Goal: Transaction & Acquisition: Purchase product/service

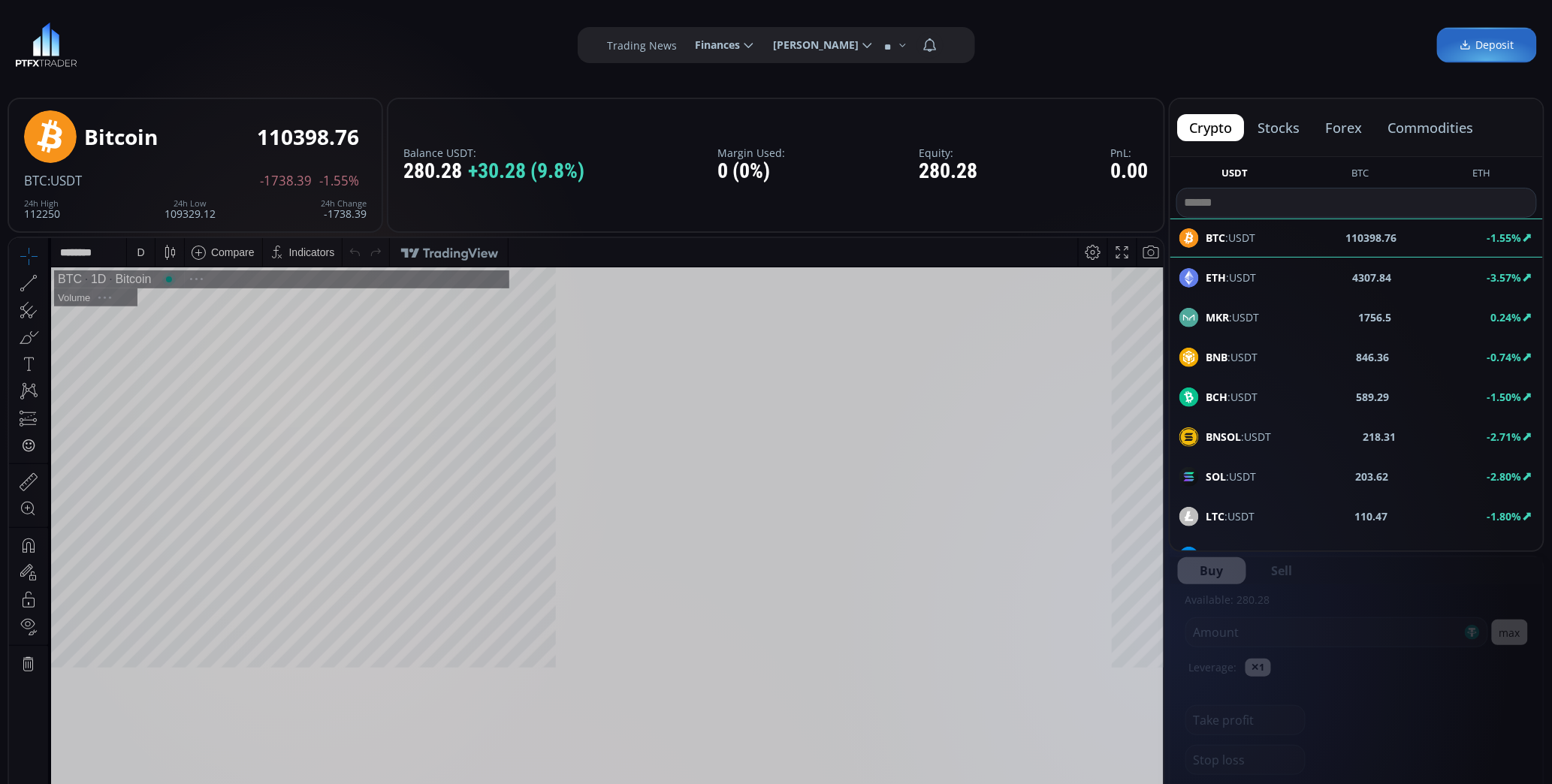
scroll to position [208, 0]
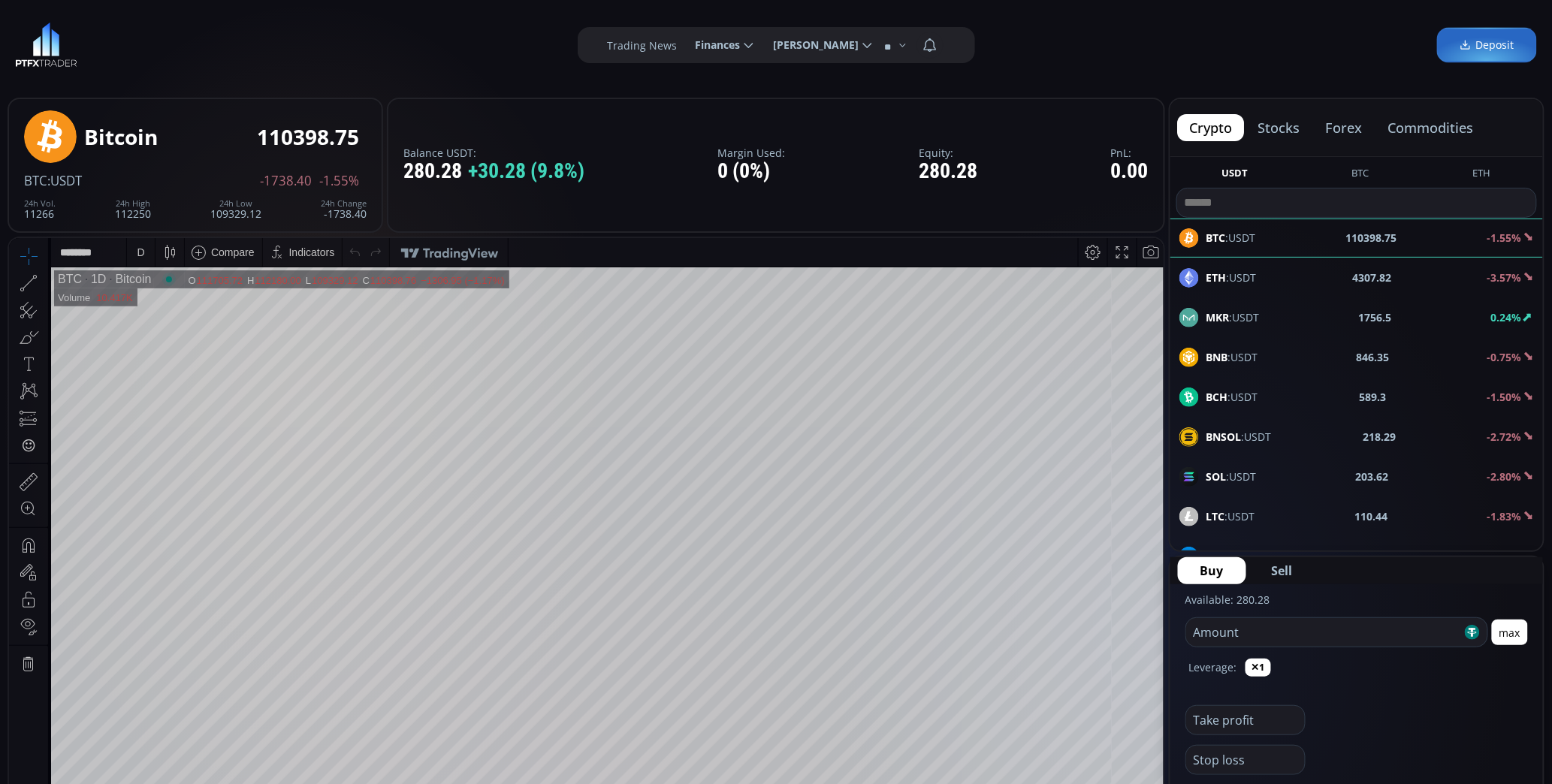
click at [1273, 313] on div "MKR :USDT 1756.5 0.24%" at bounding box center [1356, 318] width 355 height 20
click at [147, 258] on div "D" at bounding box center [140, 252] width 28 height 29
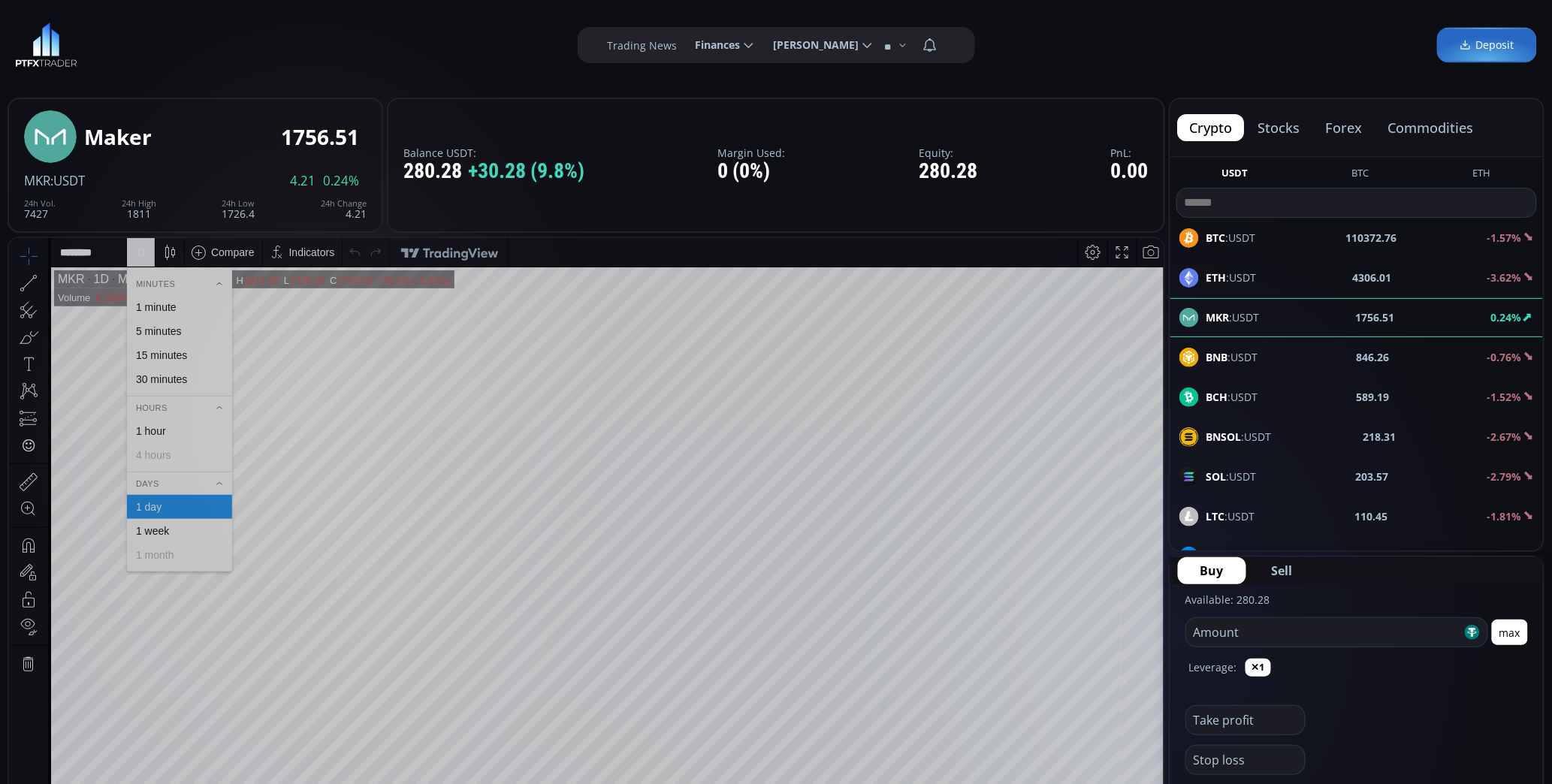
click at [160, 303] on div "1 minute" at bounding box center [155, 305] width 40 height 12
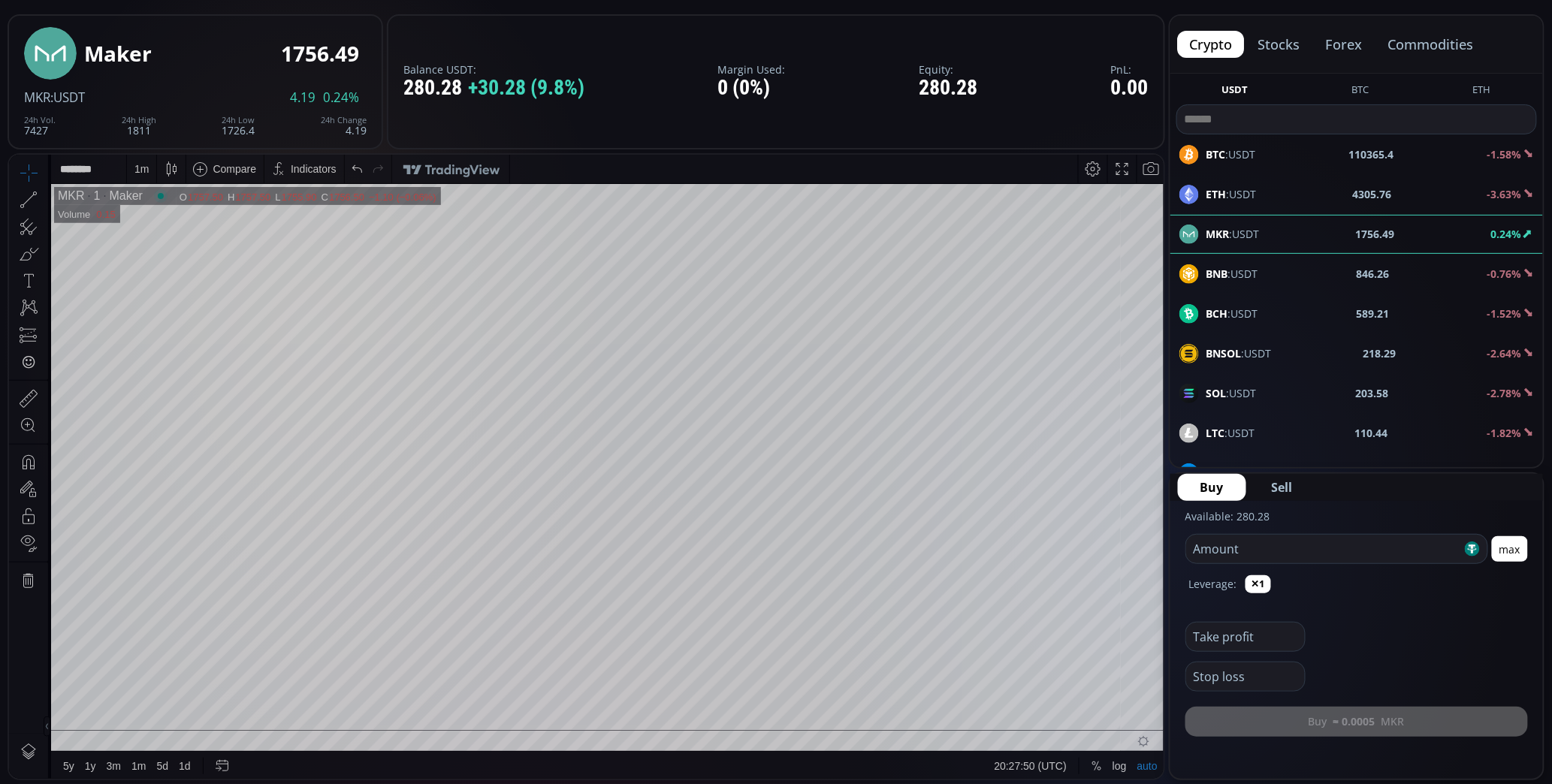
click at [1522, 550] on button "max" at bounding box center [1510, 548] width 36 height 26
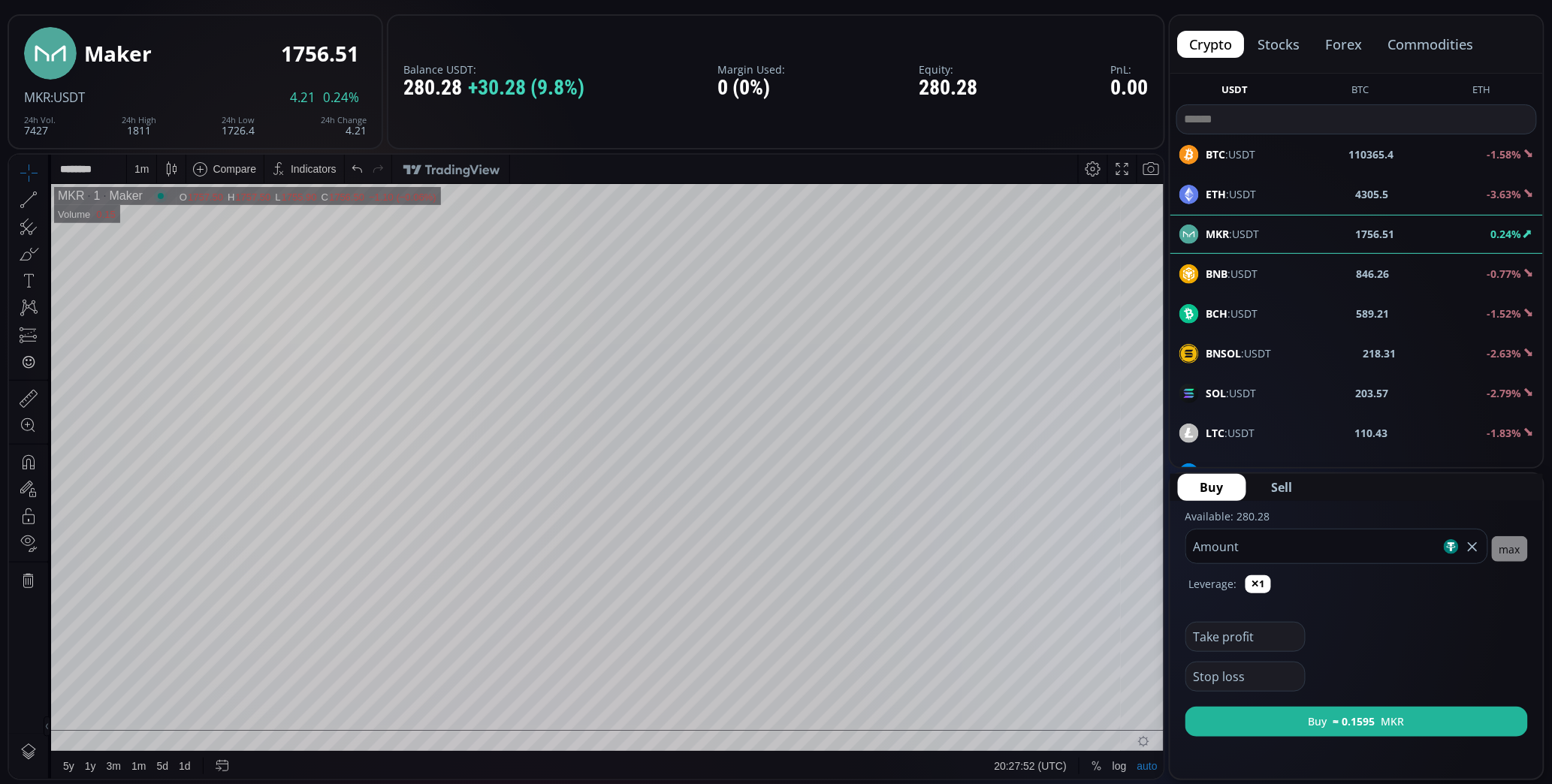
click at [1433, 552] on input "******" at bounding box center [1313, 546] width 255 height 34
type input "***"
click at [1457, 724] on button "Buy ≈ 0.1594 MKR" at bounding box center [1356, 721] width 342 height 30
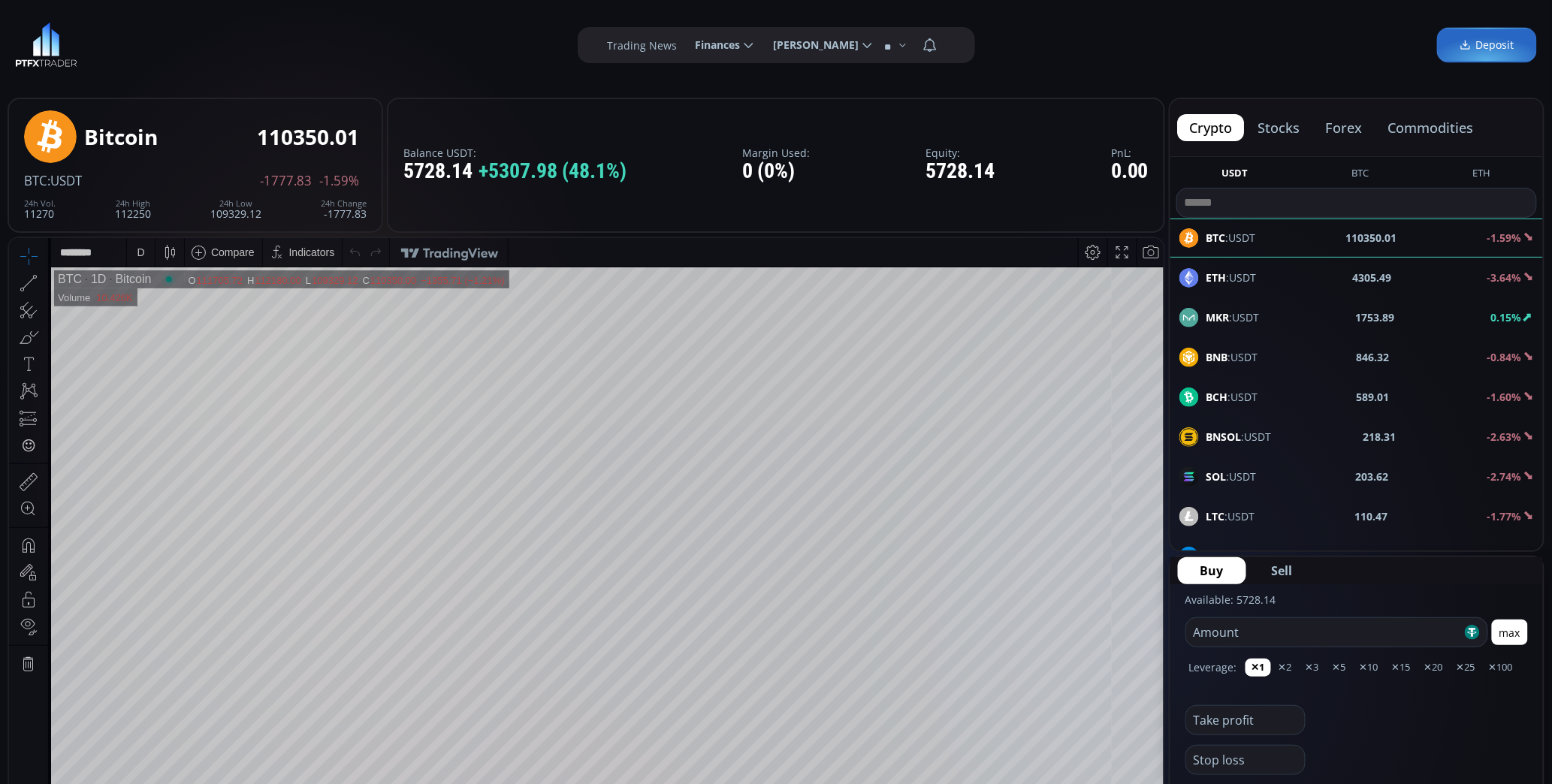
scroll to position [83, 0]
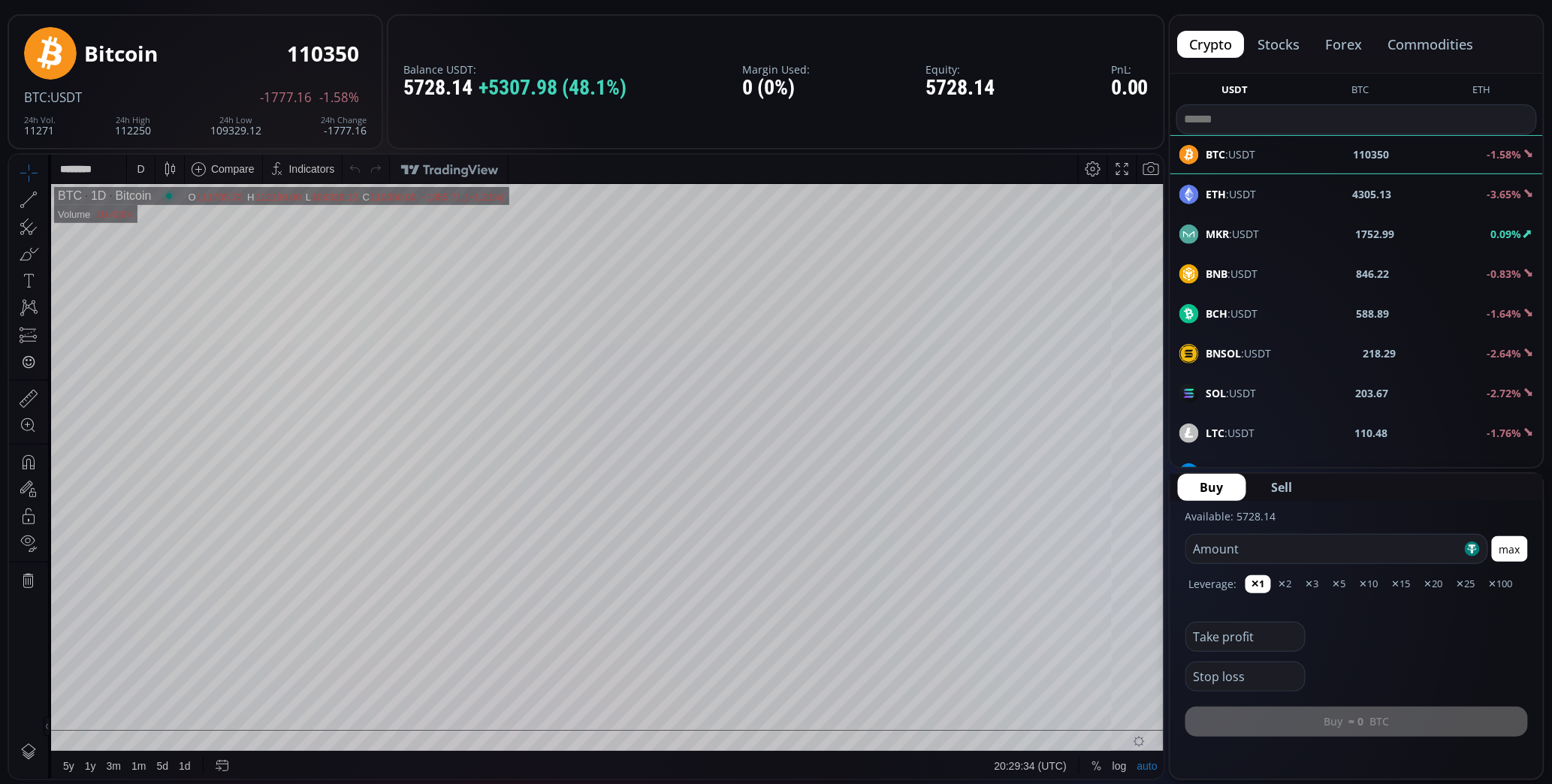
click at [1294, 233] on div "MKR :USDT 1752.99 0.09%" at bounding box center [1356, 234] width 355 height 20
click at [1520, 546] on button "max" at bounding box center [1510, 548] width 36 height 26
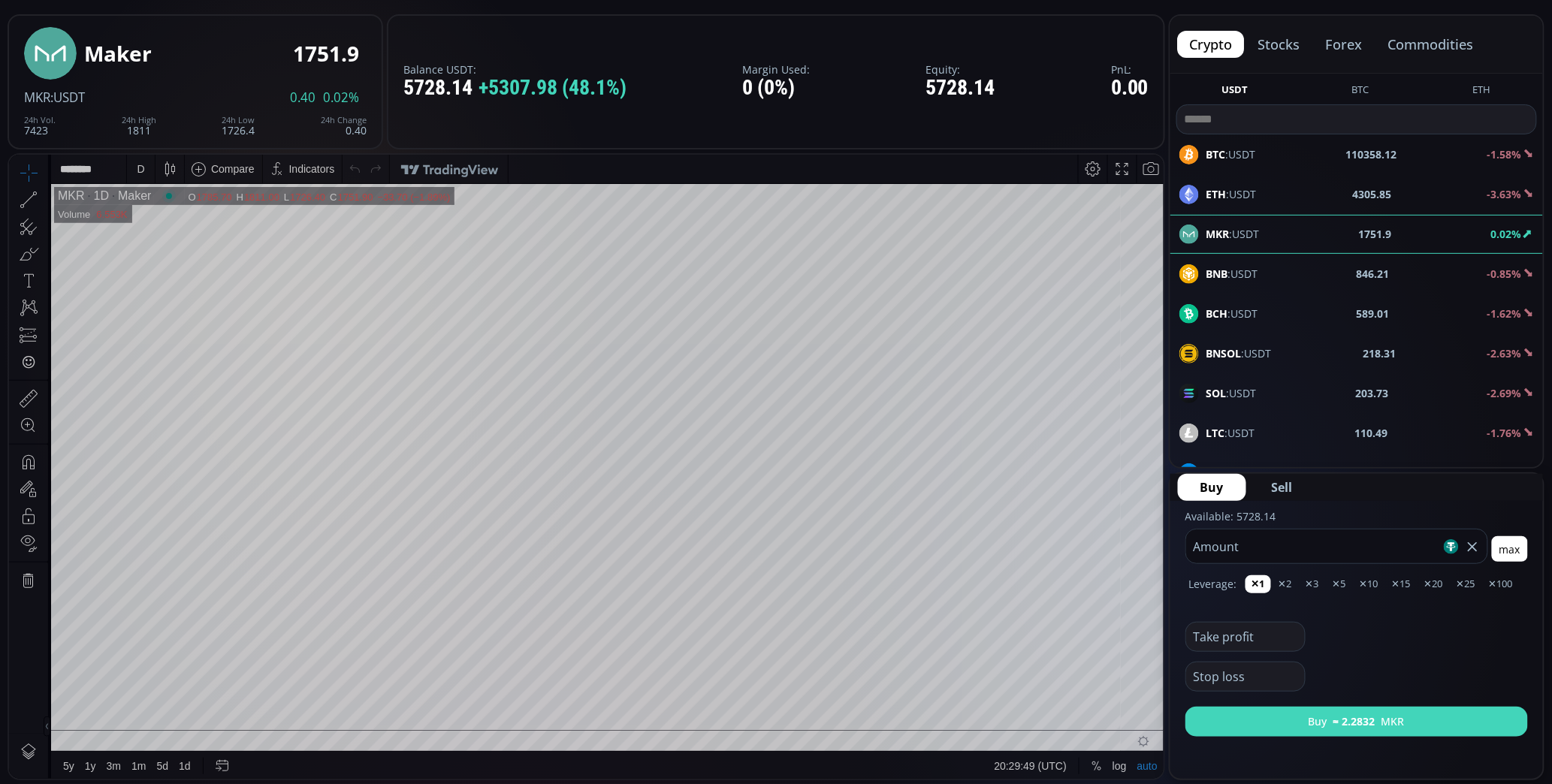
type input "****"
click at [1486, 720] on button "Buy ≈ 2.2832 MKR" at bounding box center [1356, 721] width 342 height 30
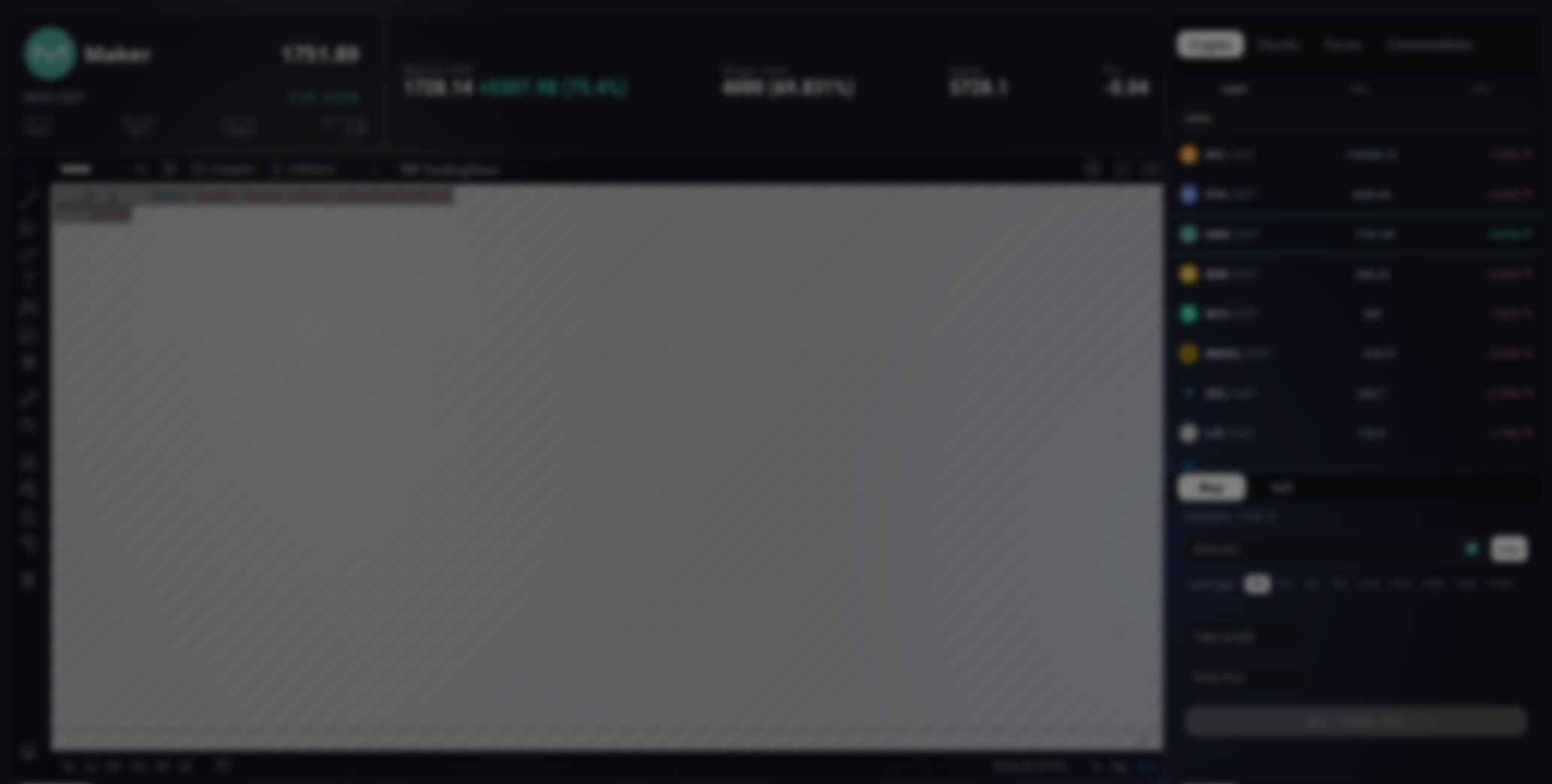
scroll to position [333, 0]
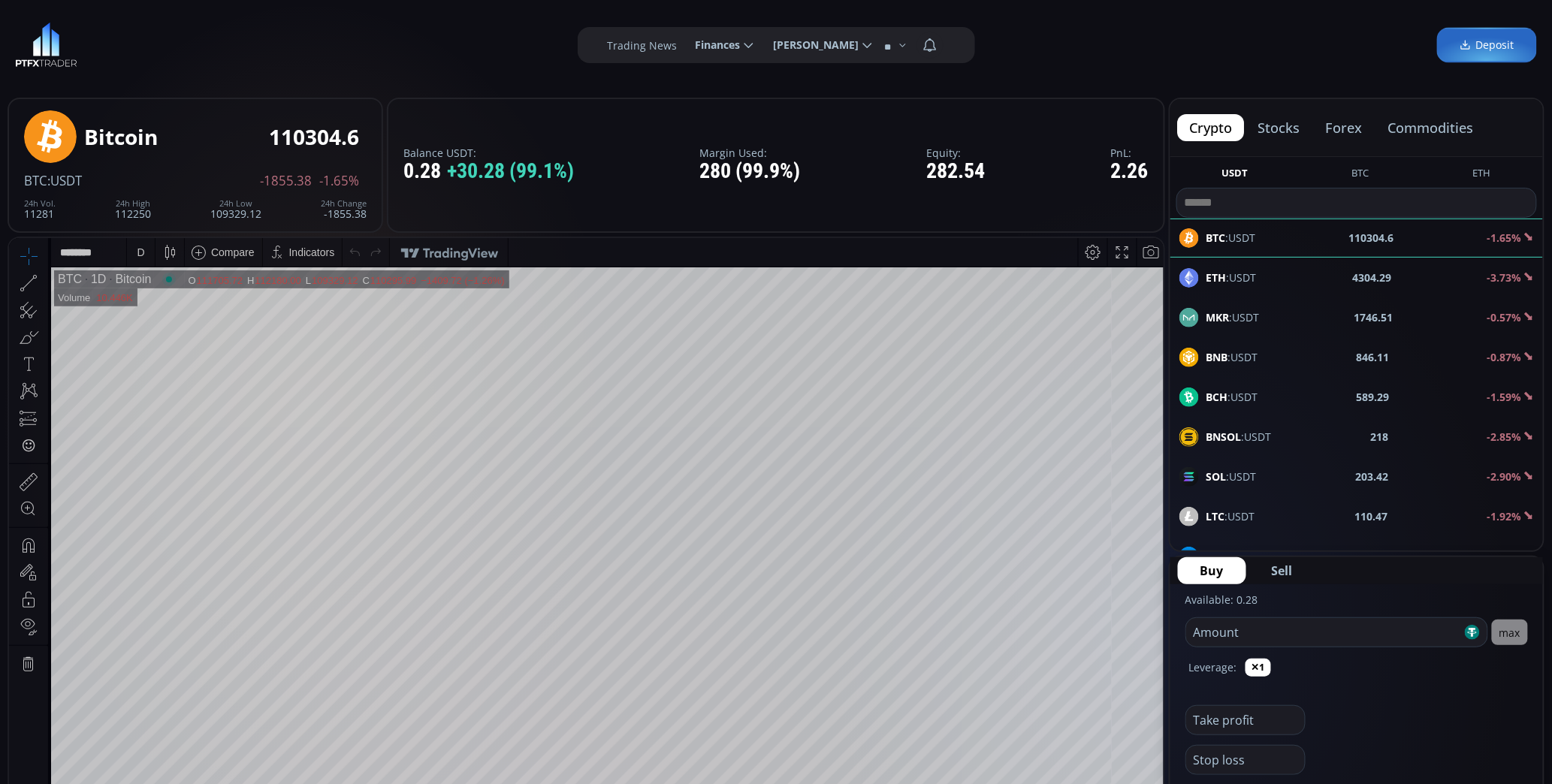
scroll to position [250, 0]
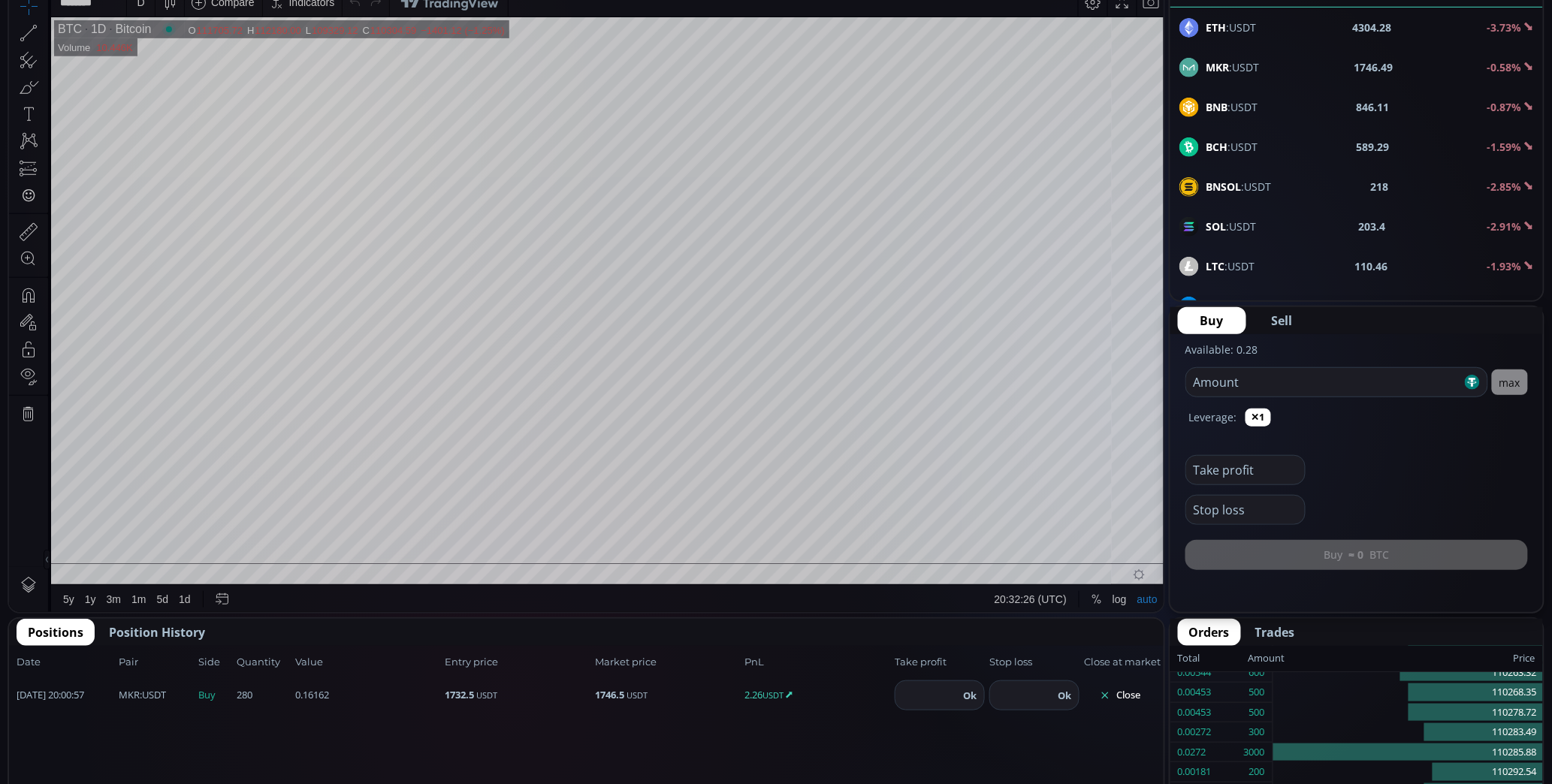
click at [1120, 686] on button "Close" at bounding box center [1120, 695] width 72 height 24
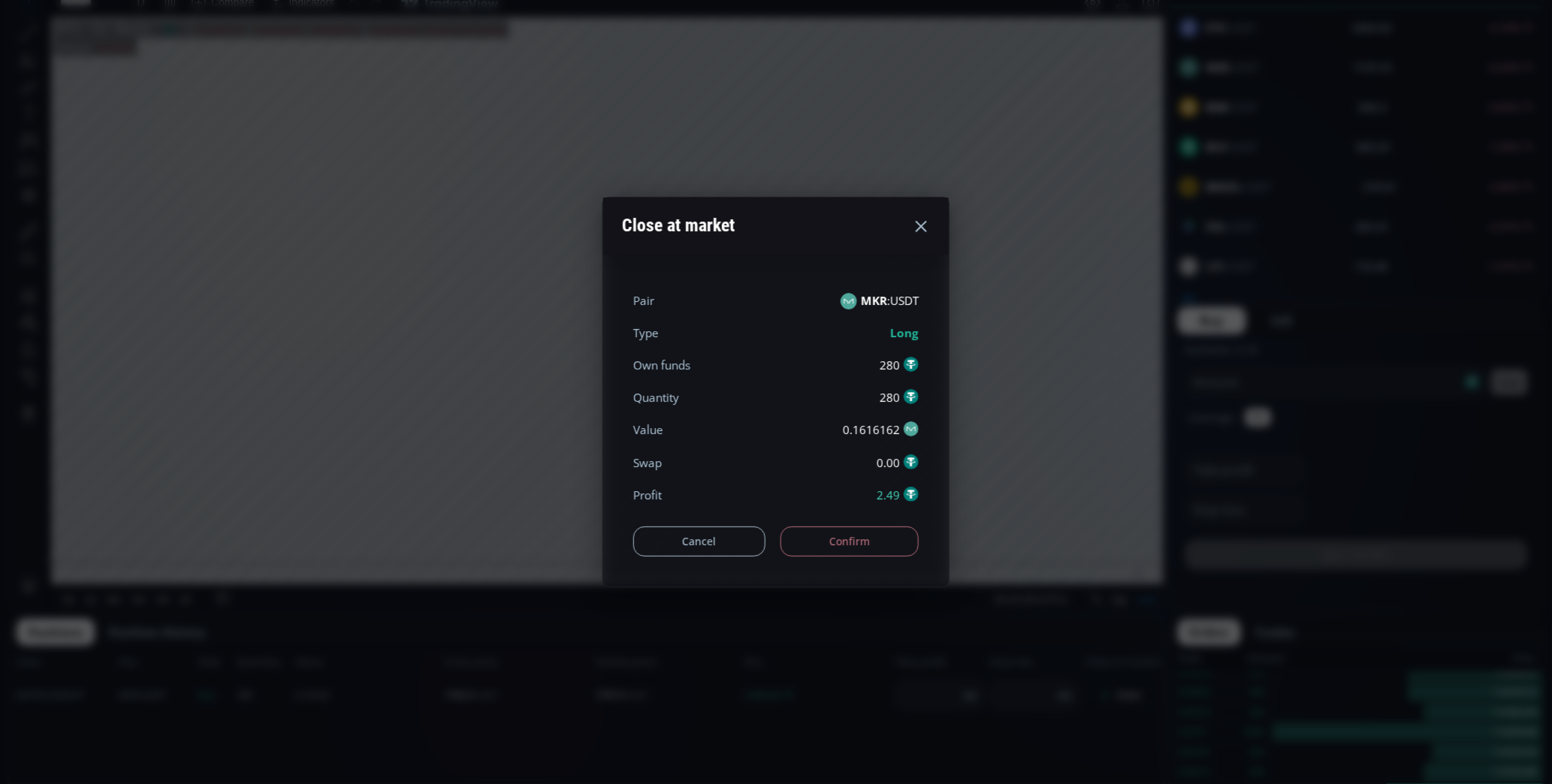
click at [835, 552] on button "Confirm" at bounding box center [851, 542] width 139 height 30
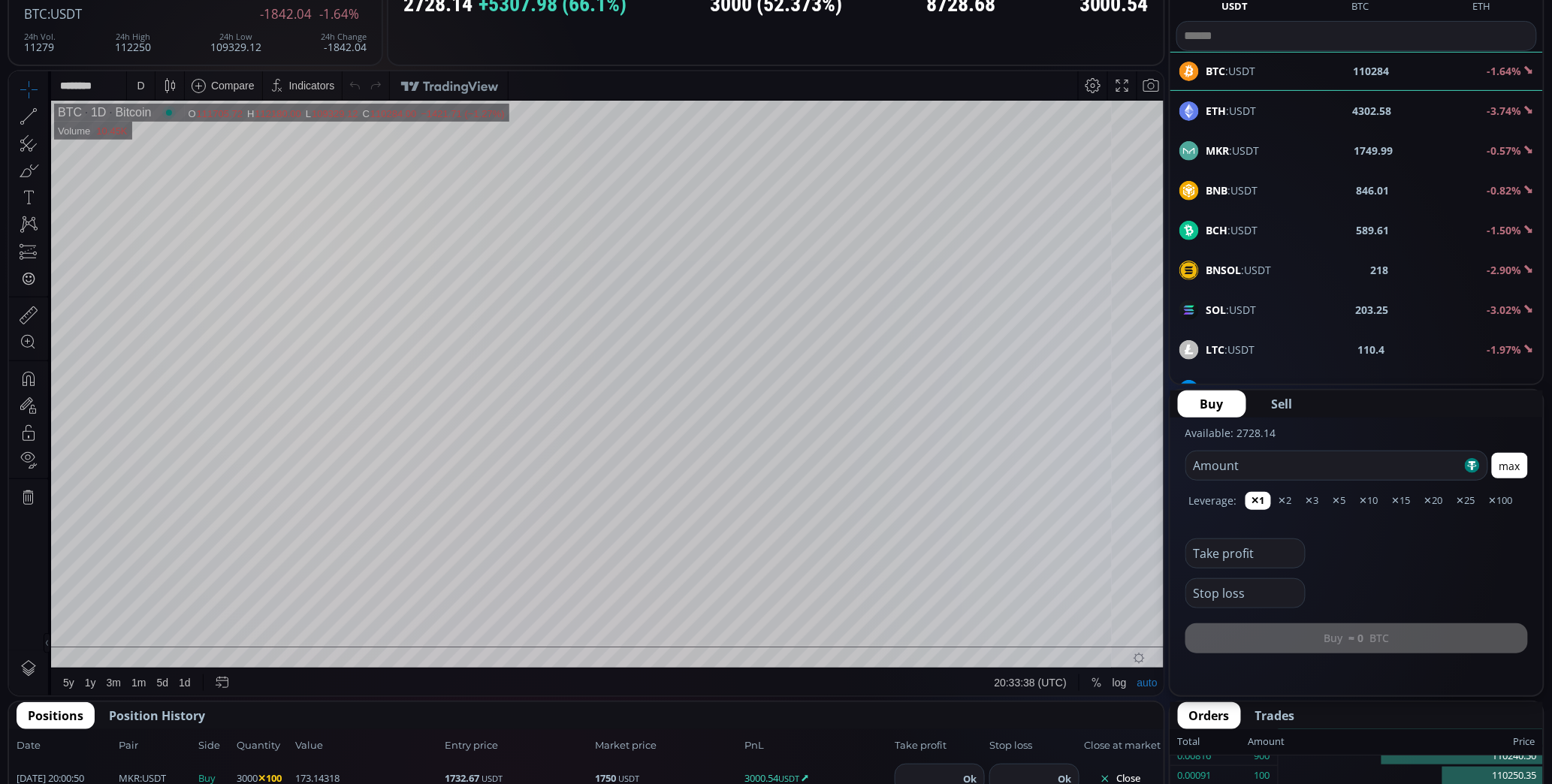
scroll to position [333, 0]
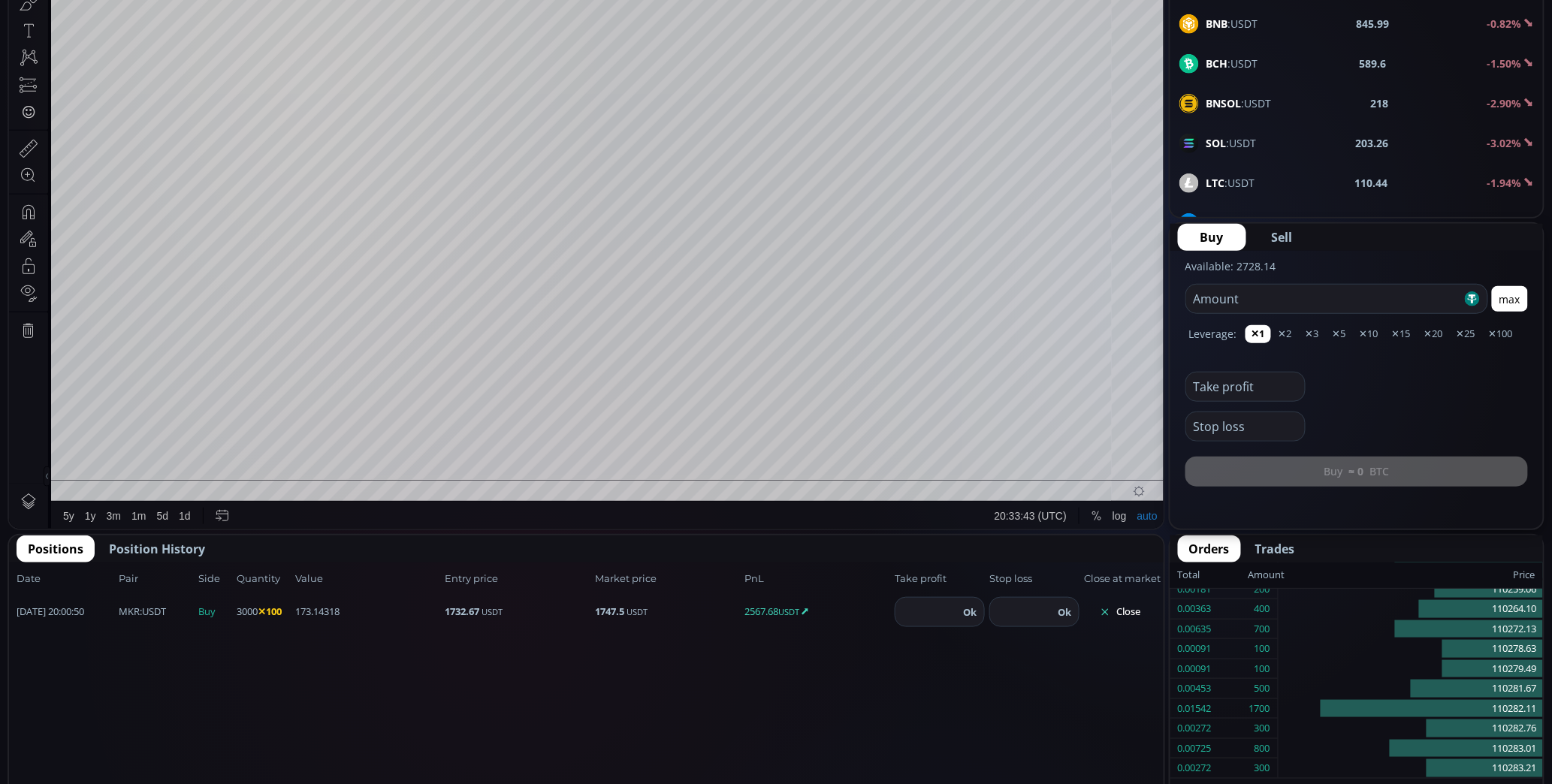
click at [1124, 608] on button "Close" at bounding box center [1120, 612] width 72 height 24
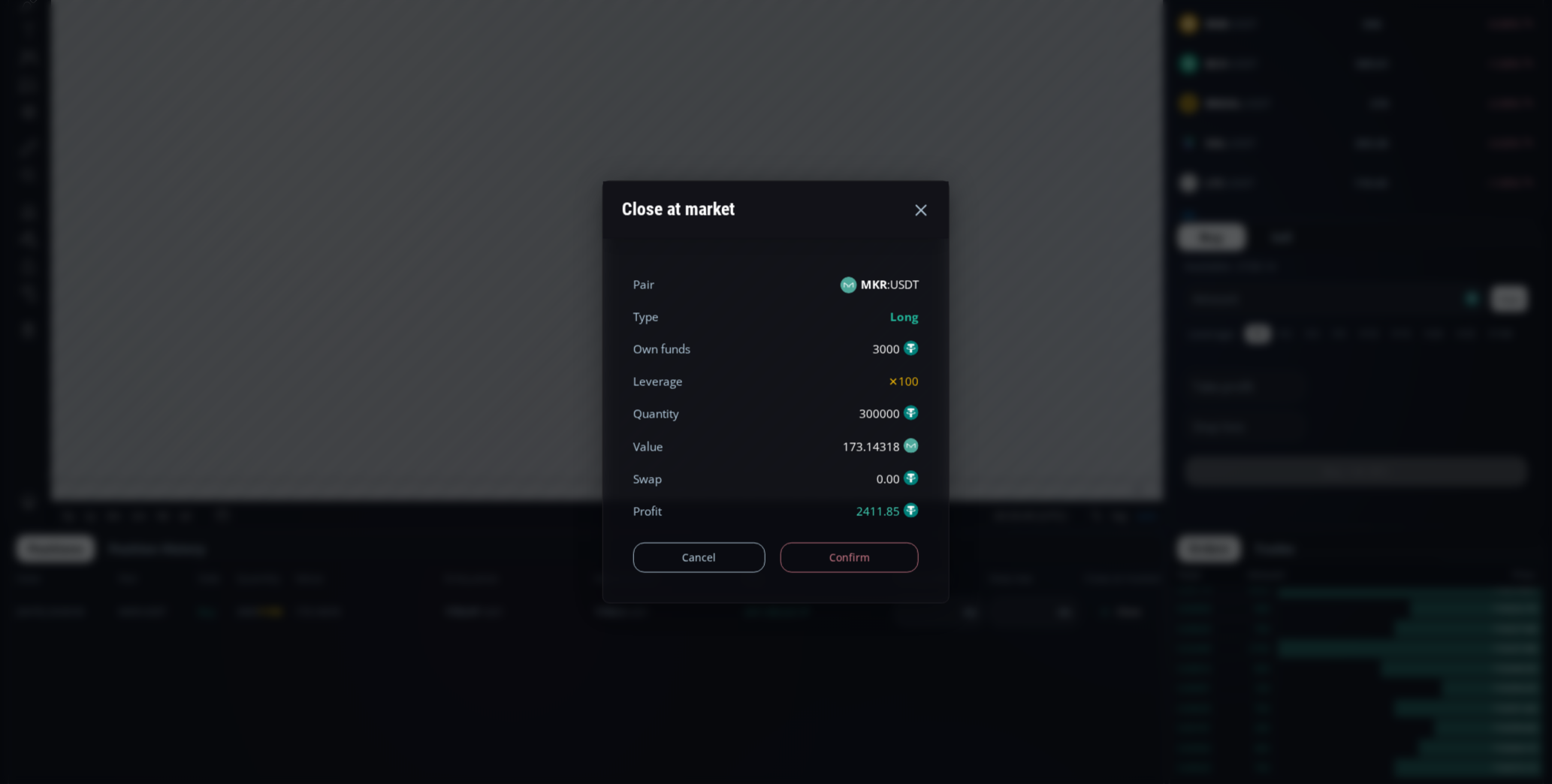
click at [852, 551] on button "Confirm" at bounding box center [851, 557] width 139 height 30
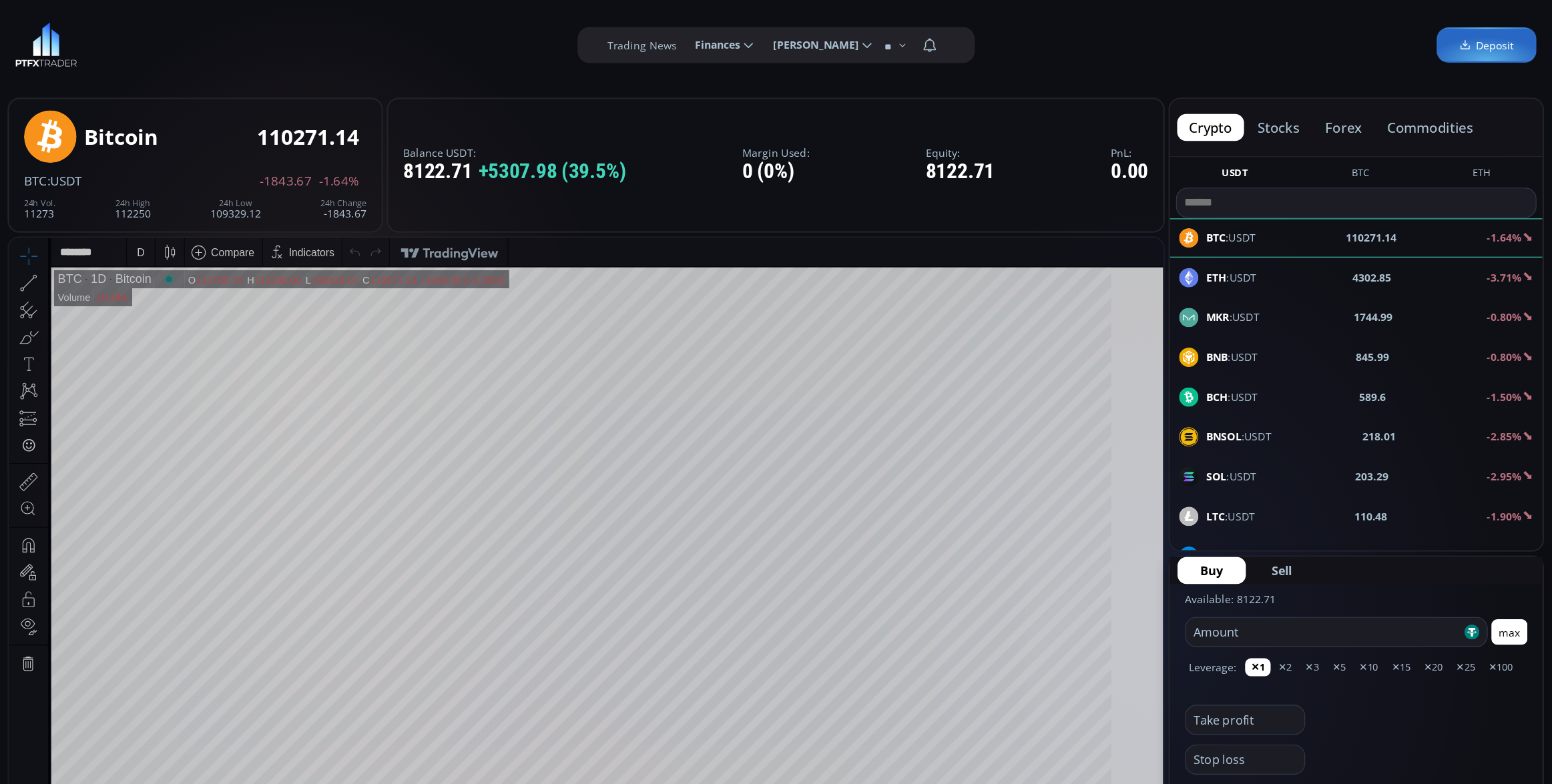
scroll to position [185, 0]
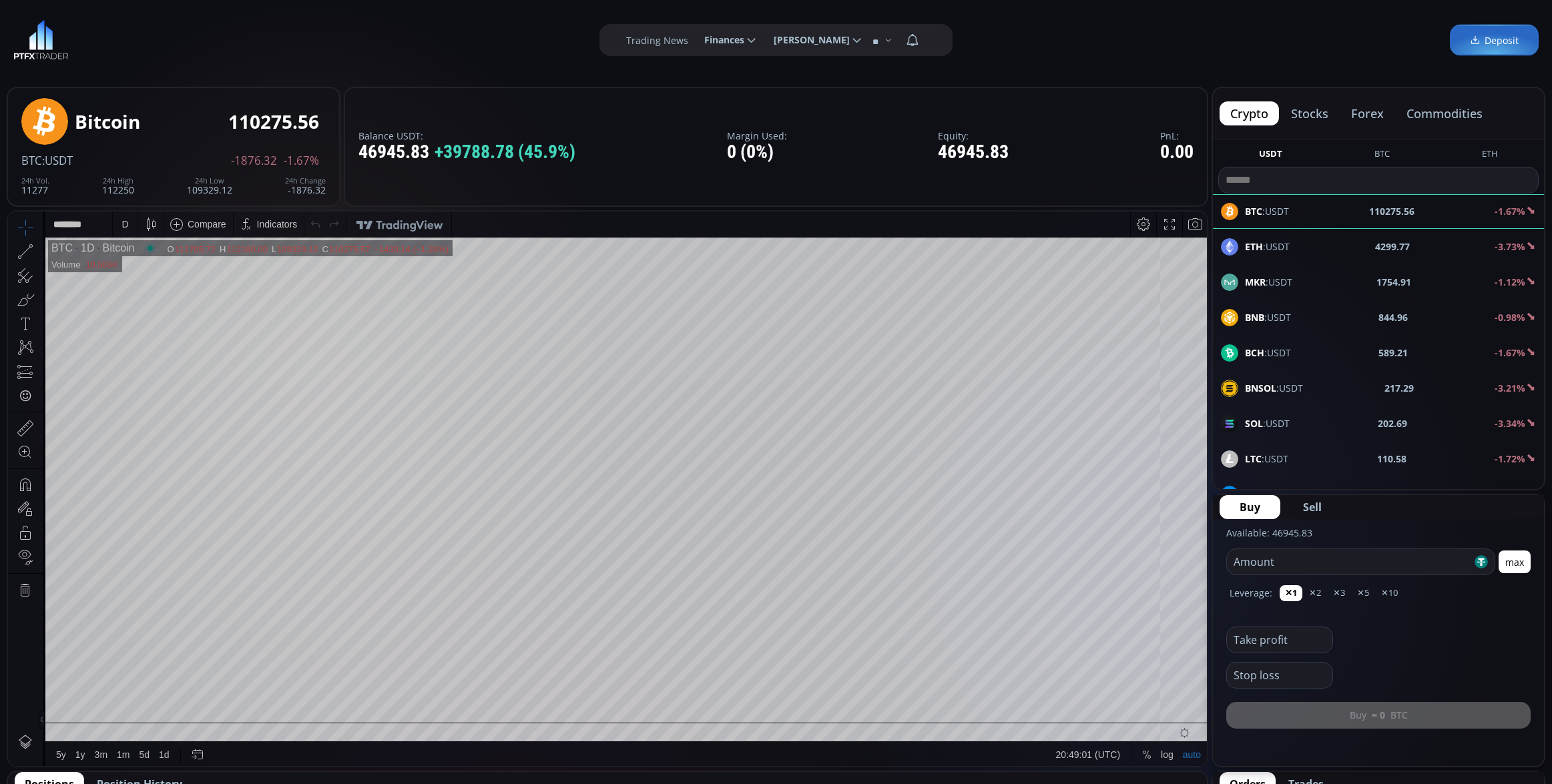
scroll to position [167, 0]
